Goal: Check status: Check status

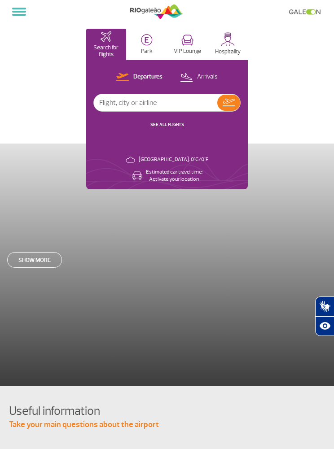
select select "en"
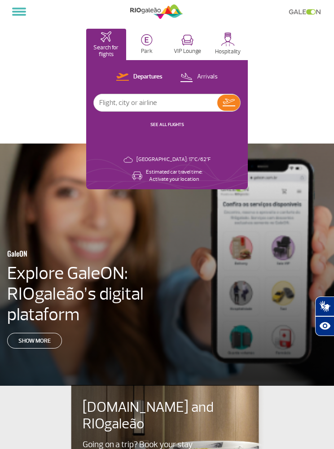
click at [18, 11] on span at bounding box center [19, 12] width 14 height 2
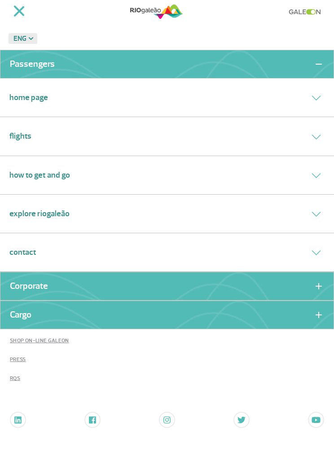
click at [309, 130] on button at bounding box center [316, 136] width 17 height 13
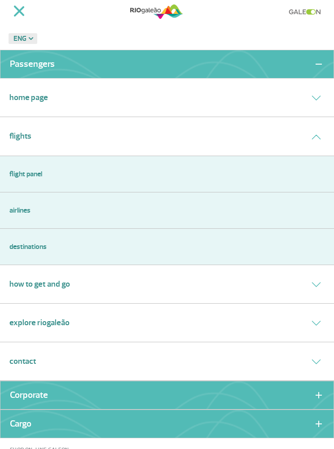
click at [16, 177] on link "Flight panel" at bounding box center [166, 174] width 315 height 11
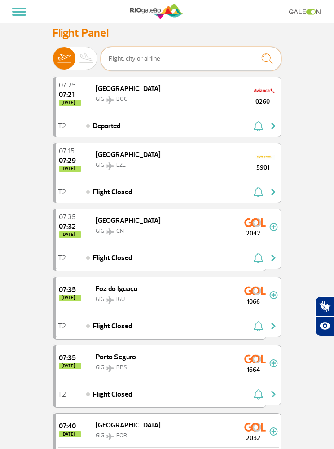
click at [197, 65] on input "text" at bounding box center [191, 59] width 181 height 24
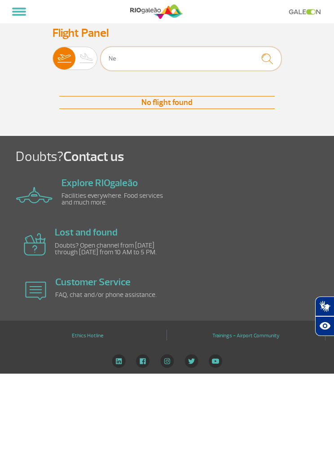
type input "N"
click at [113, 60] on input "Vélo horizon te" at bounding box center [191, 59] width 181 height 24
click at [145, 52] on input "Belo horizon te" at bounding box center [191, 59] width 181 height 24
click at [169, 62] on input "Belo horizon te" at bounding box center [191, 59] width 181 height 24
click at [211, 58] on input "Belo horizon te" at bounding box center [191, 59] width 181 height 24
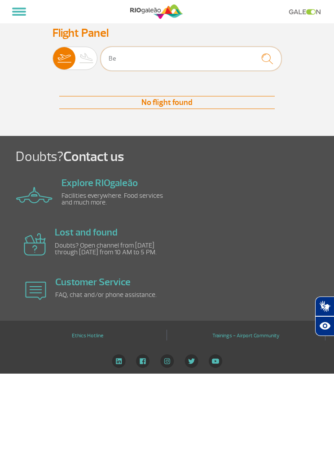
type input "B"
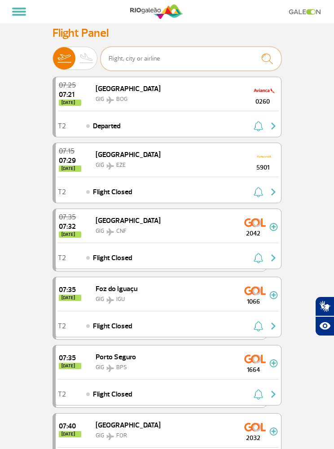
click at [214, 59] on input "text" at bounding box center [191, 59] width 181 height 24
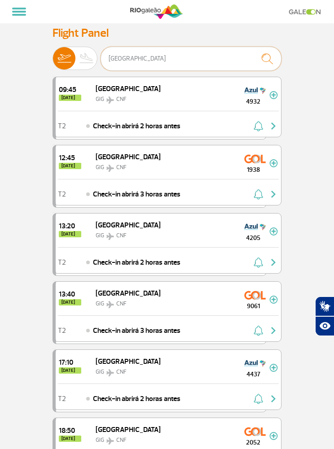
type input "[GEOGRAPHIC_DATA]"
click at [110, 329] on span "Check-in abrirá 3 horas antes" at bounding box center [137, 331] width 88 height 11
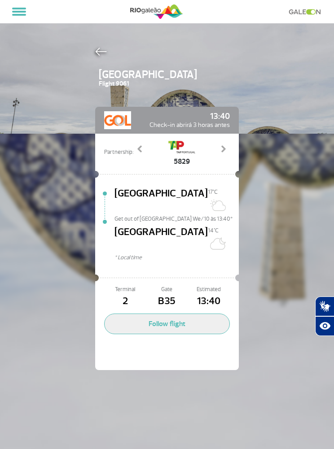
click at [130, 314] on button "Follow flight" at bounding box center [167, 324] width 126 height 21
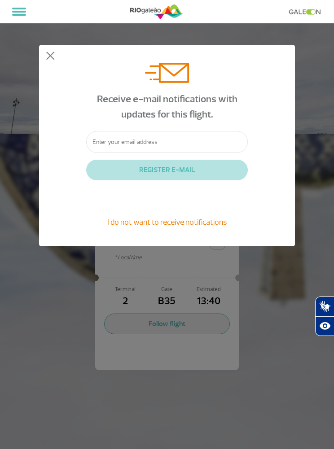
click at [111, 147] on input "text" at bounding box center [167, 142] width 162 height 22
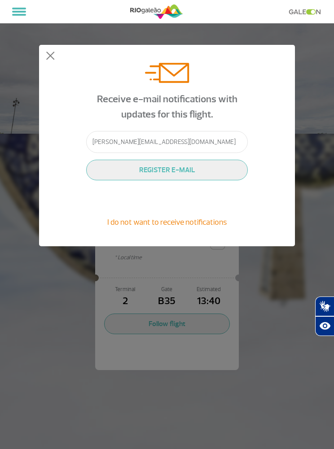
type input "[PERSON_NAME][EMAIL_ADDRESS][DOMAIN_NAME]"
click at [201, 173] on button "REGISTER E-MAIL" at bounding box center [167, 170] width 162 height 21
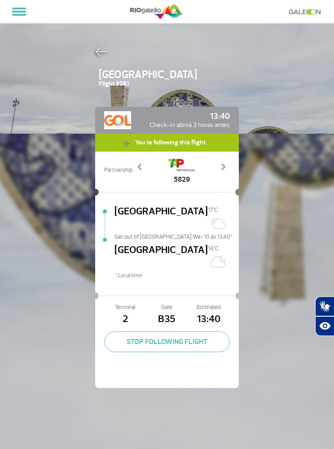
click at [223, 164] on span at bounding box center [223, 167] width 9 height 9
click at [220, 167] on span at bounding box center [223, 167] width 9 height 9
click at [221, 166] on span at bounding box center [223, 167] width 9 height 9
